Goal: Browse casually: Explore the website without a specific task or goal

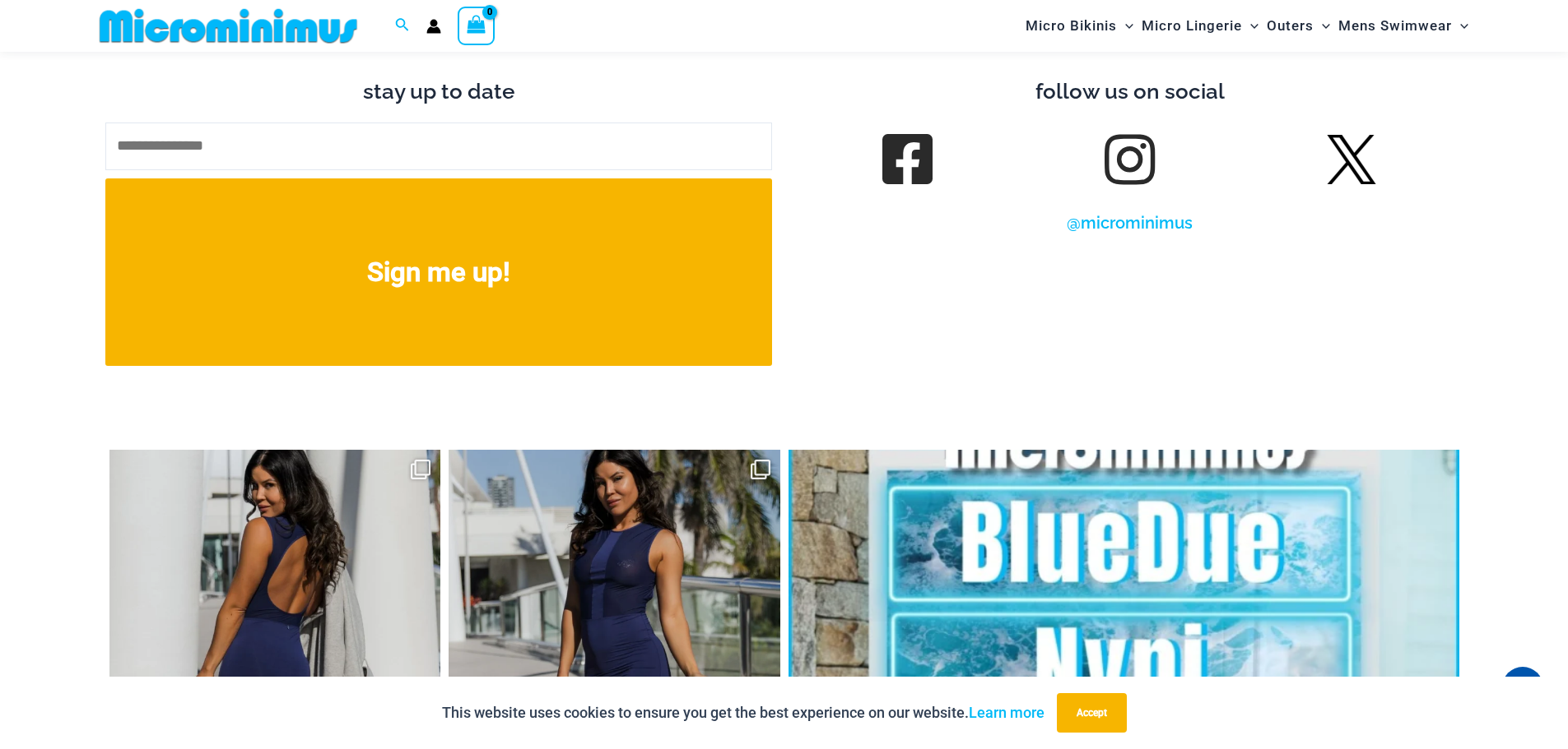
scroll to position [7150, 0]
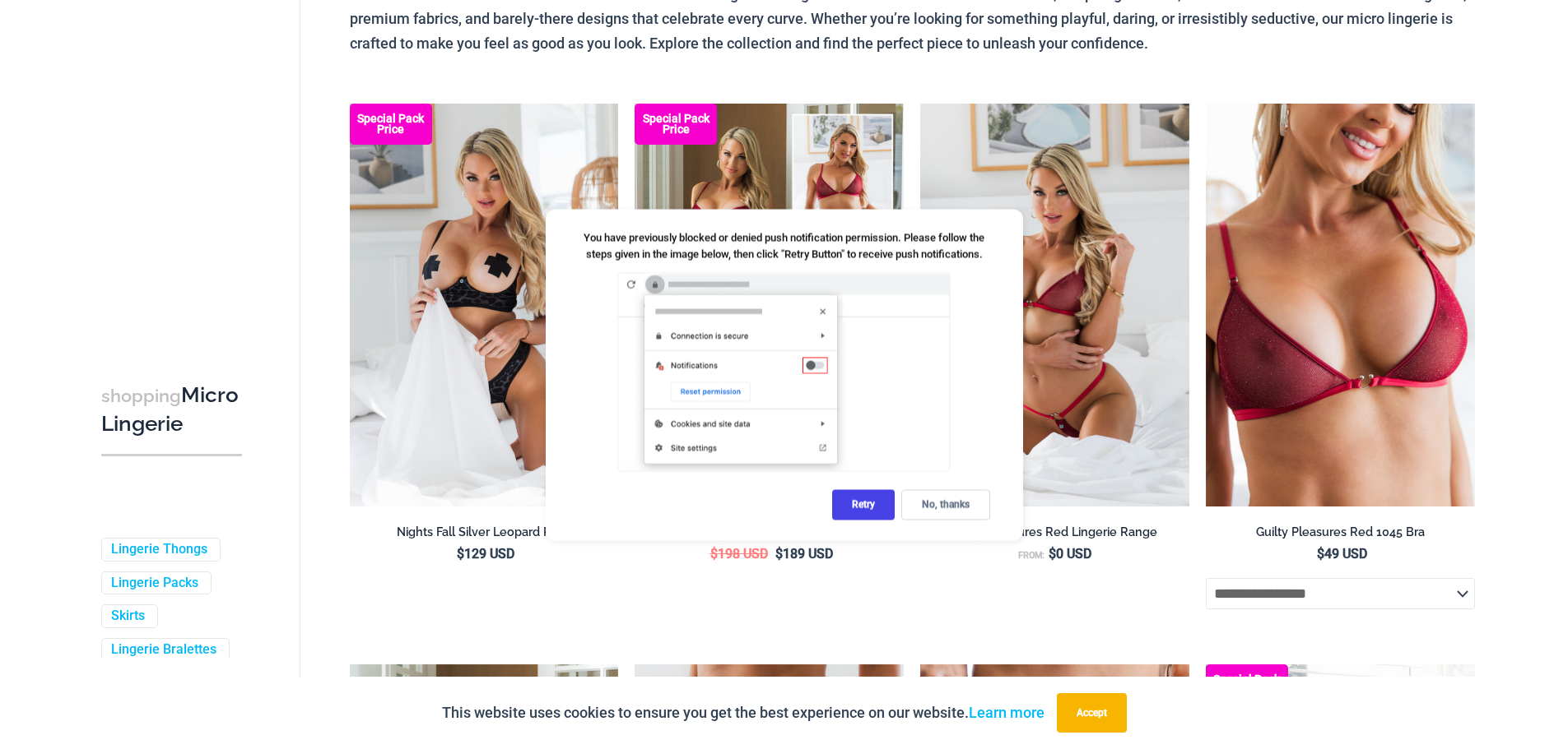
scroll to position [562, 0]
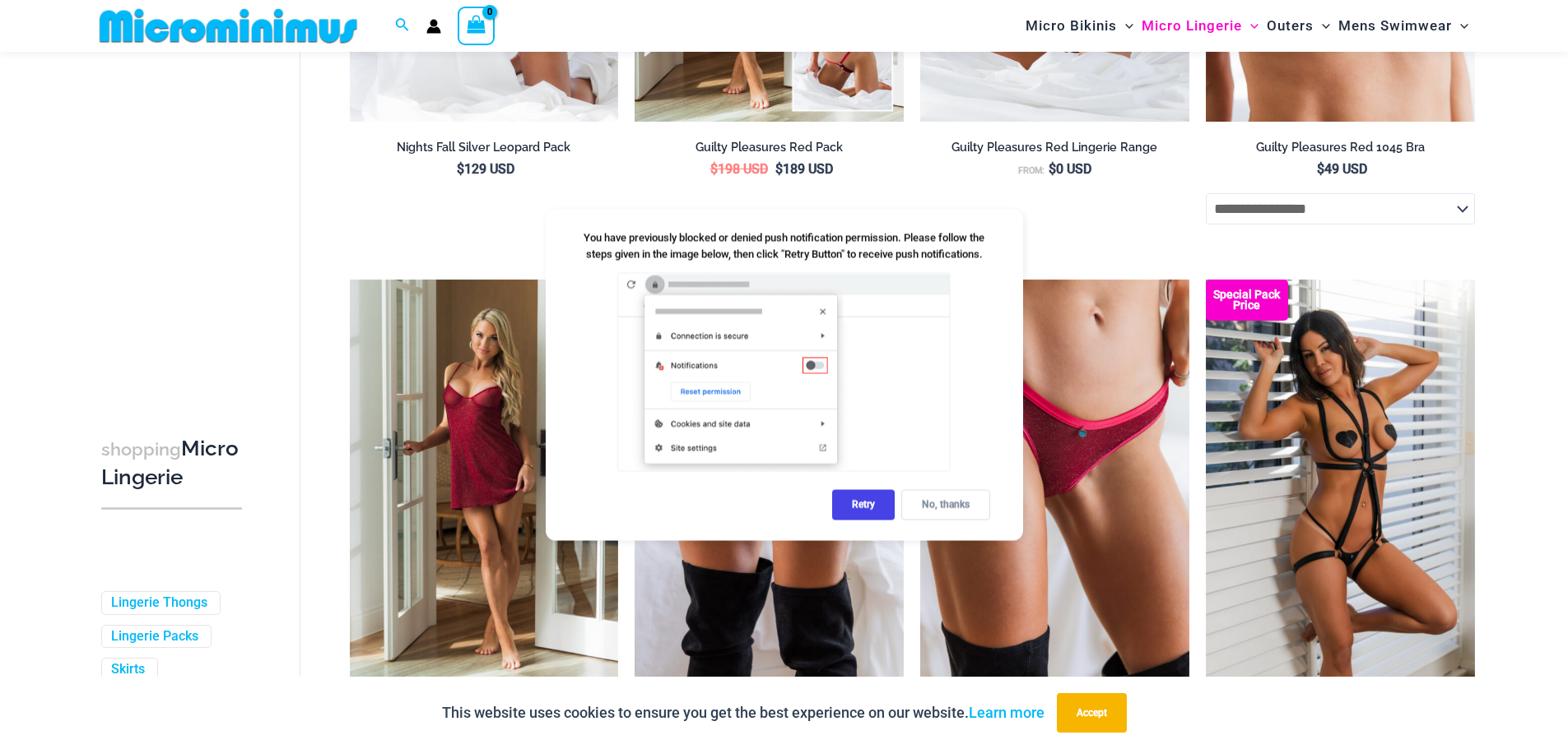
click at [931, 510] on div "No, thanks" at bounding box center [945, 504] width 89 height 31
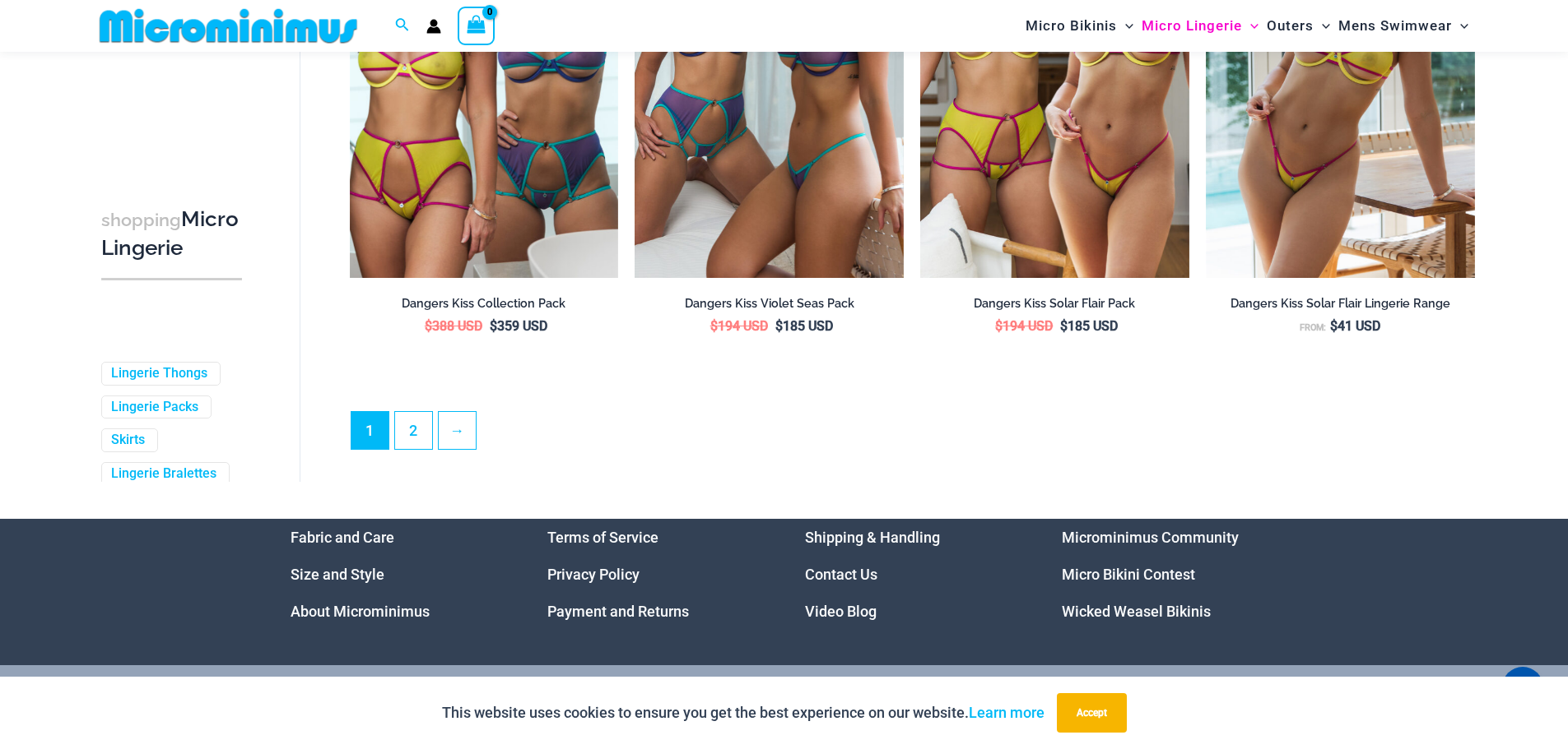
scroll to position [4494, 0]
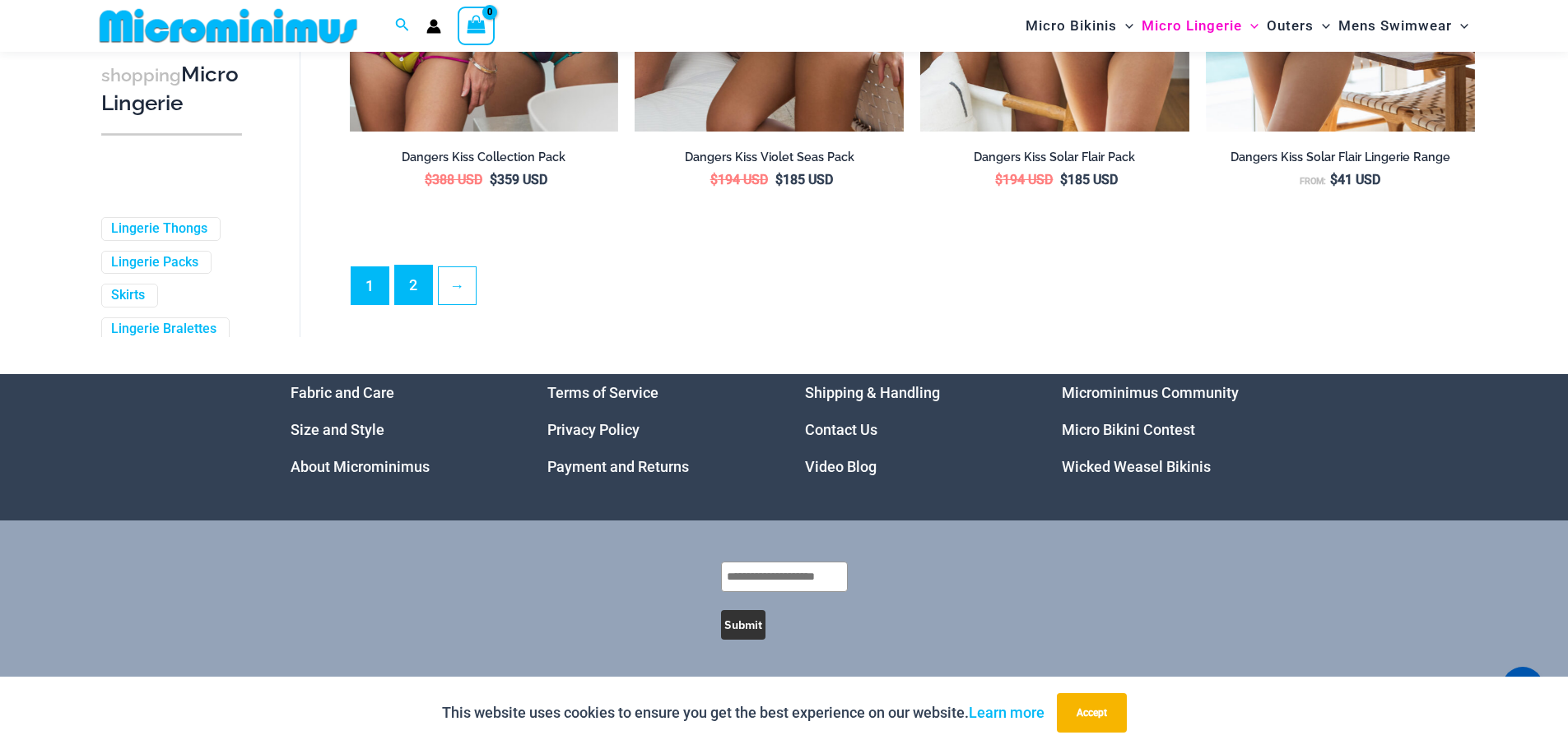
click at [396, 291] on link "2" at bounding box center [414, 285] width 37 height 39
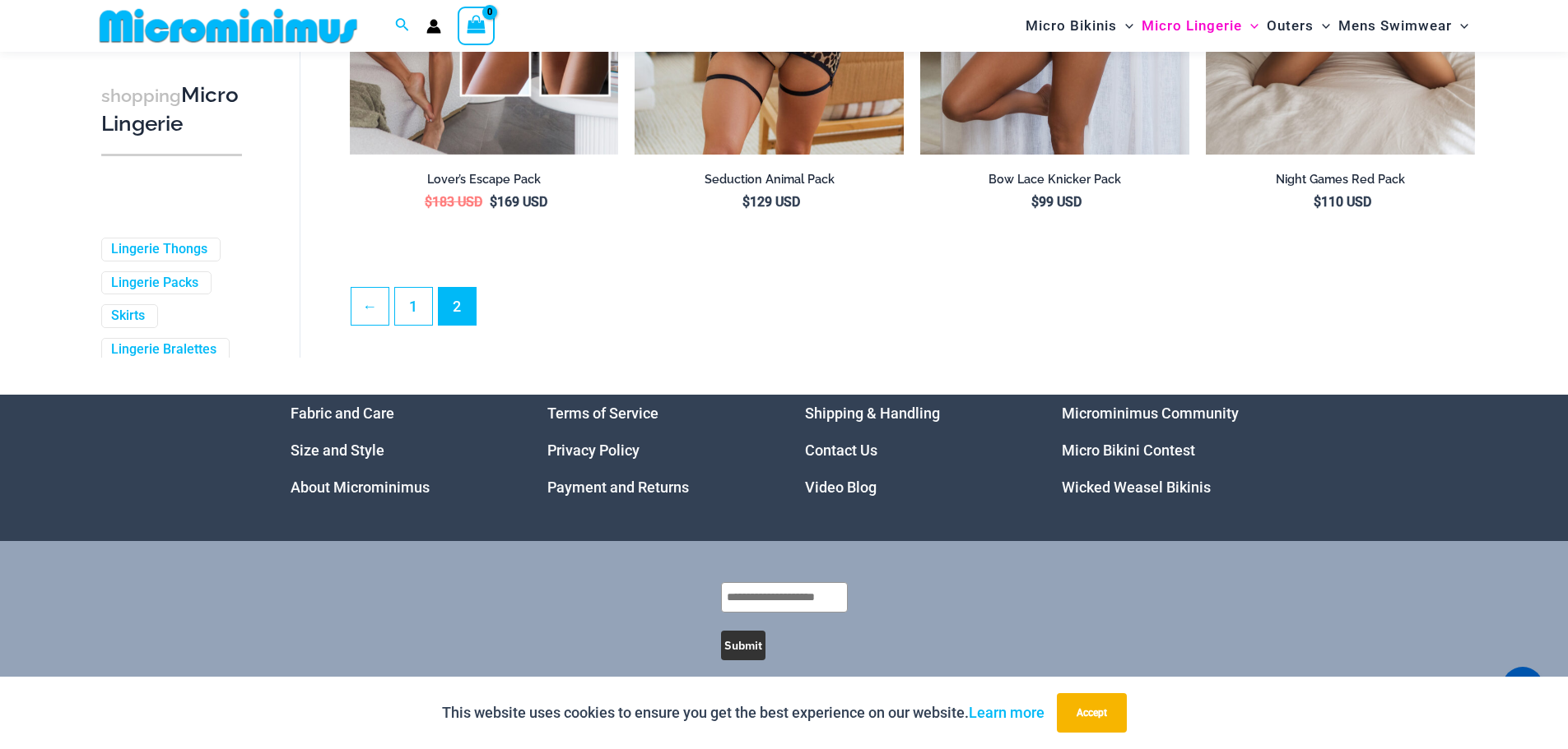
scroll to position [4405, 0]
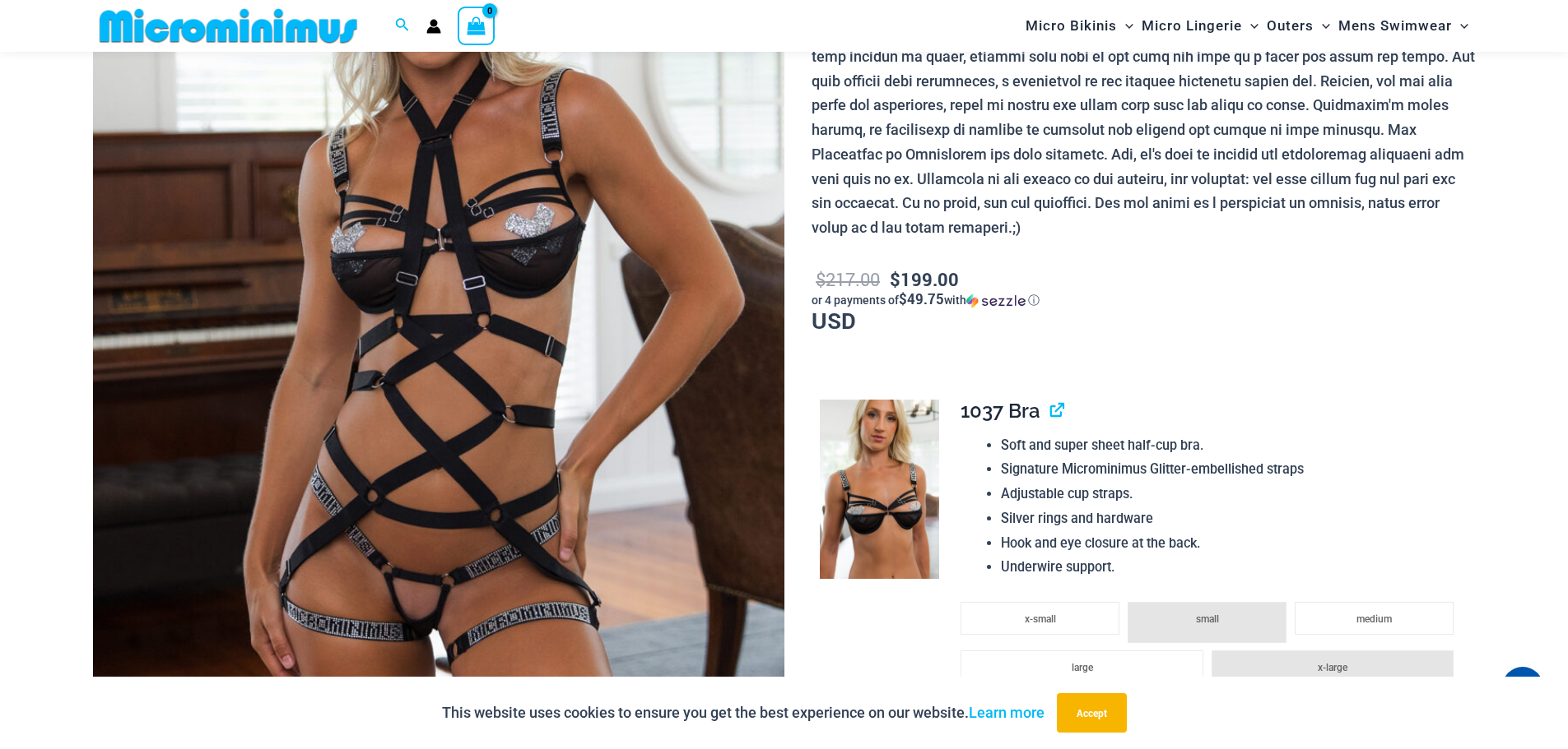
scroll to position [397, 0]
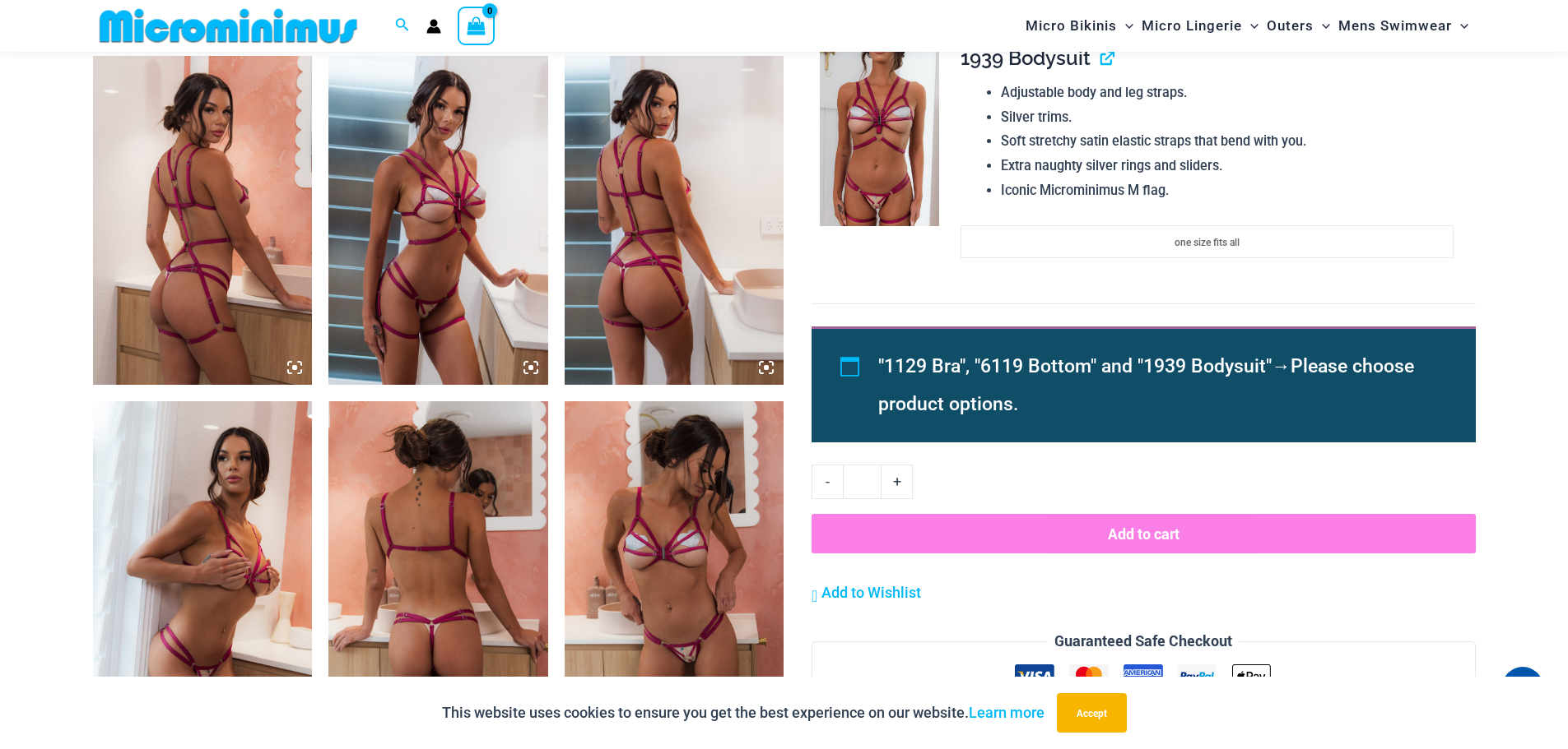
scroll to position [1301, 0]
